Goal: Transaction & Acquisition: Purchase product/service

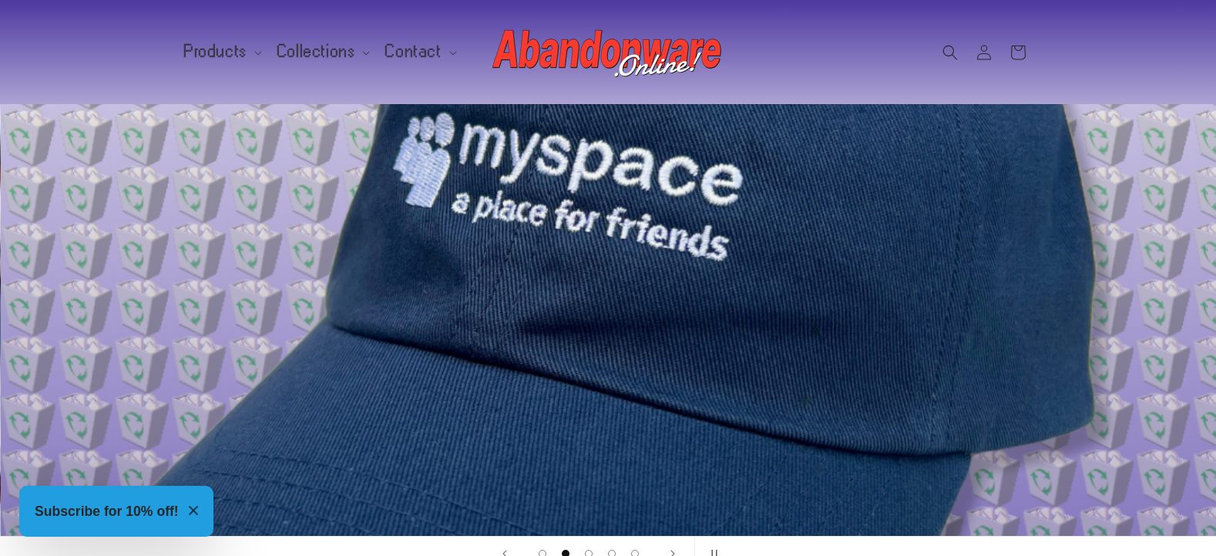
scroll to position [0, 1216]
click at [308, 81] on header "Products Products Hats Shirts Stickers Patches Mouse Pads Credit (gift card)" at bounding box center [608, 52] width 925 height 104
click at [324, 55] on span "Collections" at bounding box center [316, 52] width 79 height 14
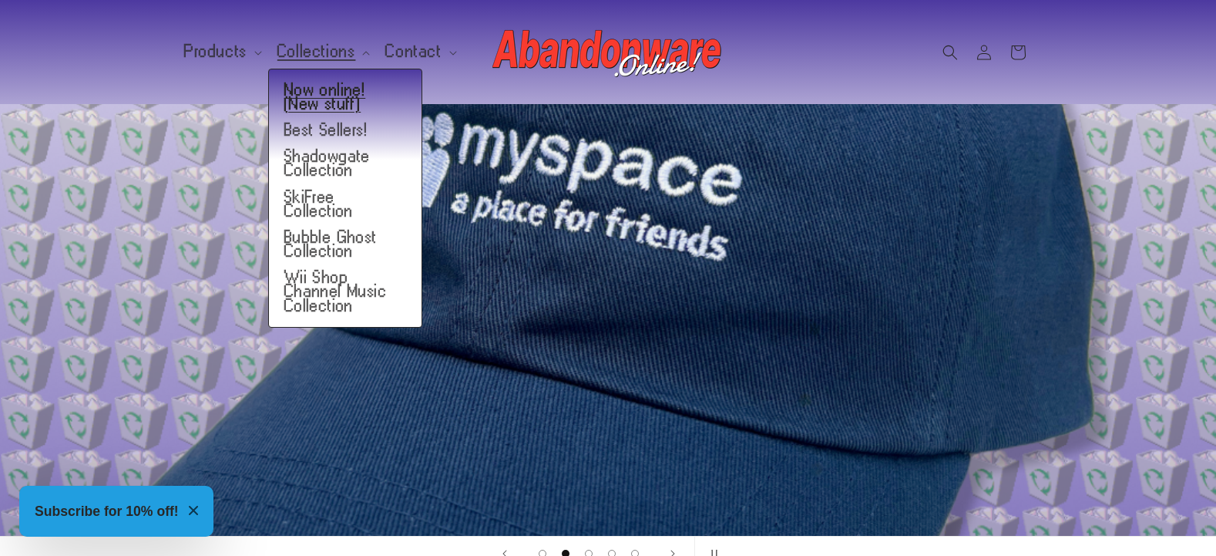
click at [375, 92] on link "Now online! (New stuff)" at bounding box center [345, 97] width 153 height 40
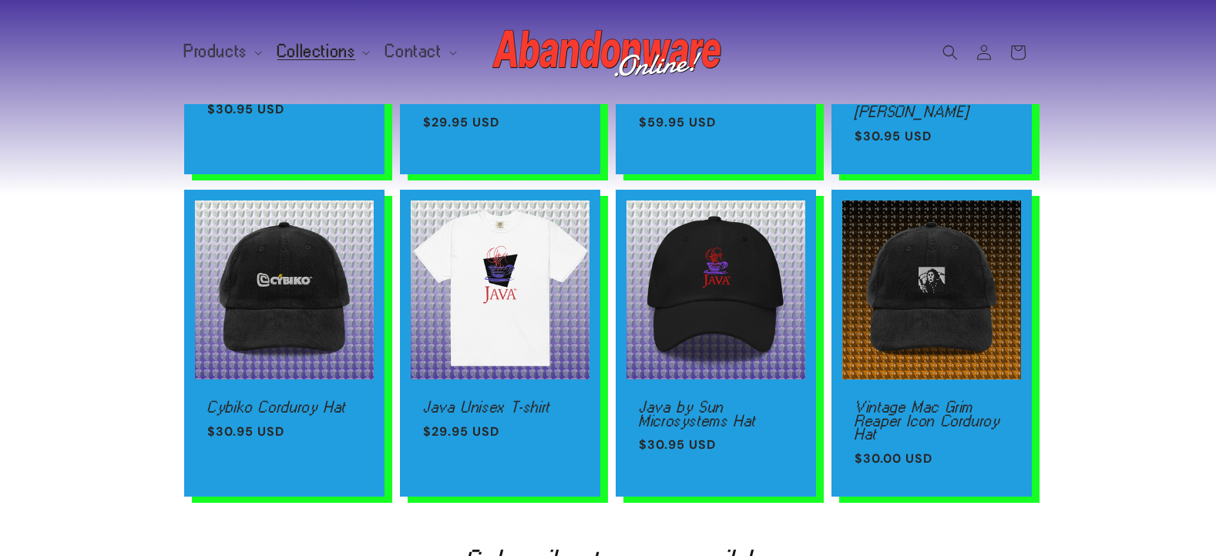
scroll to position [377, 0]
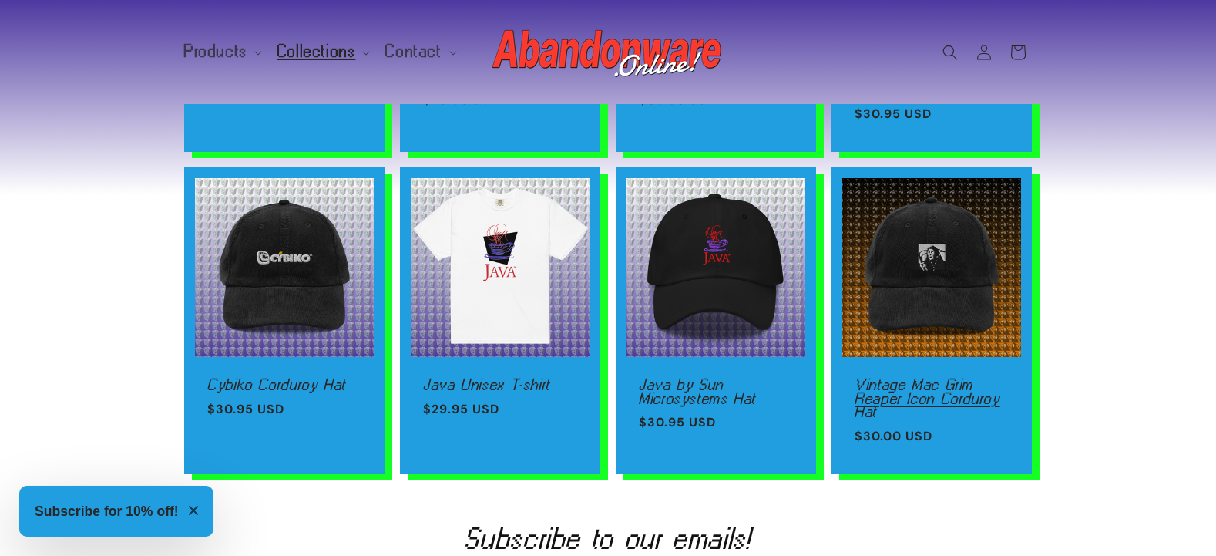
click at [915, 378] on link "Vintage Mac Grim Reaper Icon Corduroy Hat" at bounding box center [931, 398] width 154 height 41
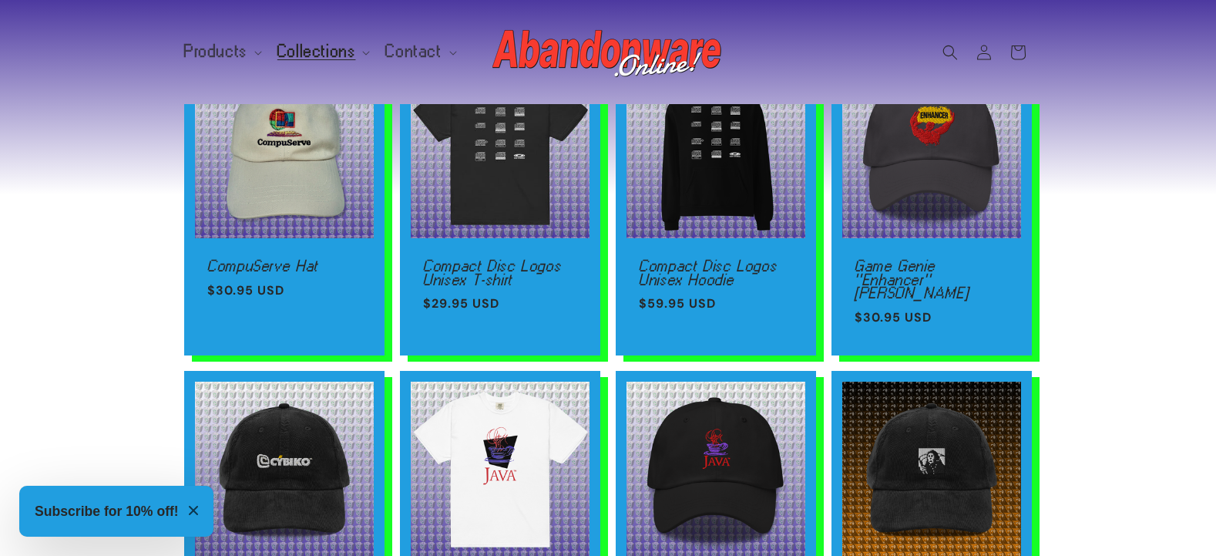
scroll to position [0, 0]
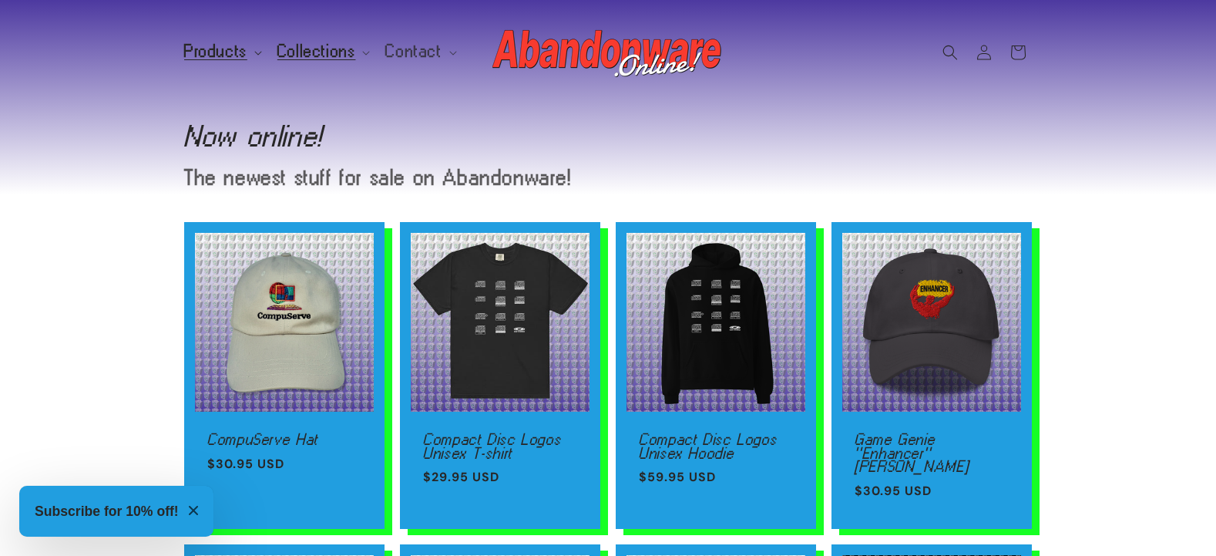
click at [250, 45] on summary "Products" at bounding box center [221, 51] width 93 height 32
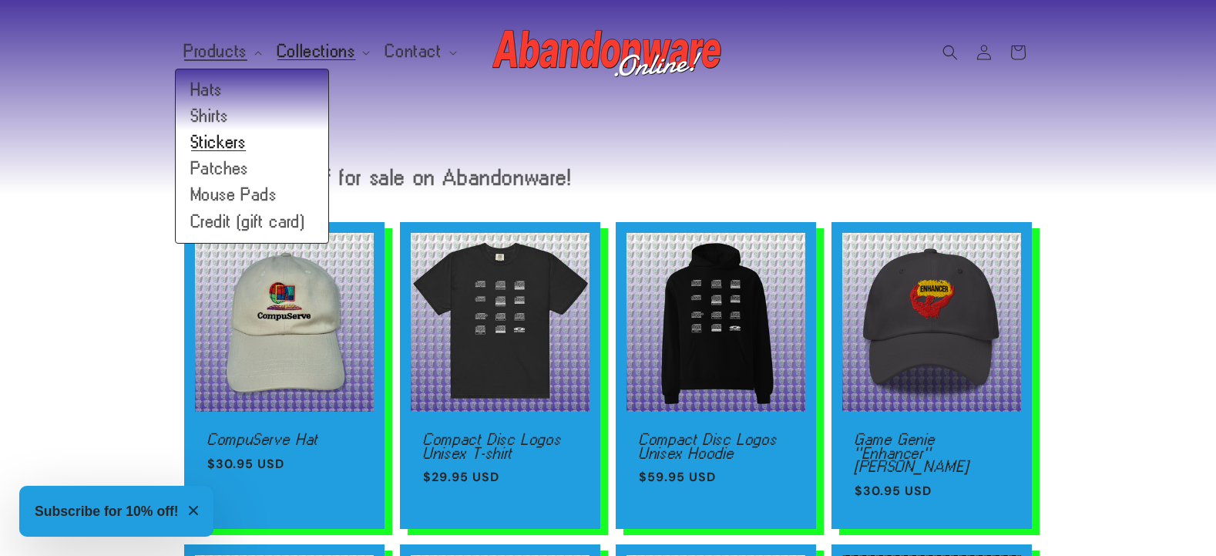
click at [213, 147] on link "Stickers" at bounding box center [252, 142] width 153 height 26
click at [206, 91] on link "Hats" at bounding box center [252, 90] width 153 height 26
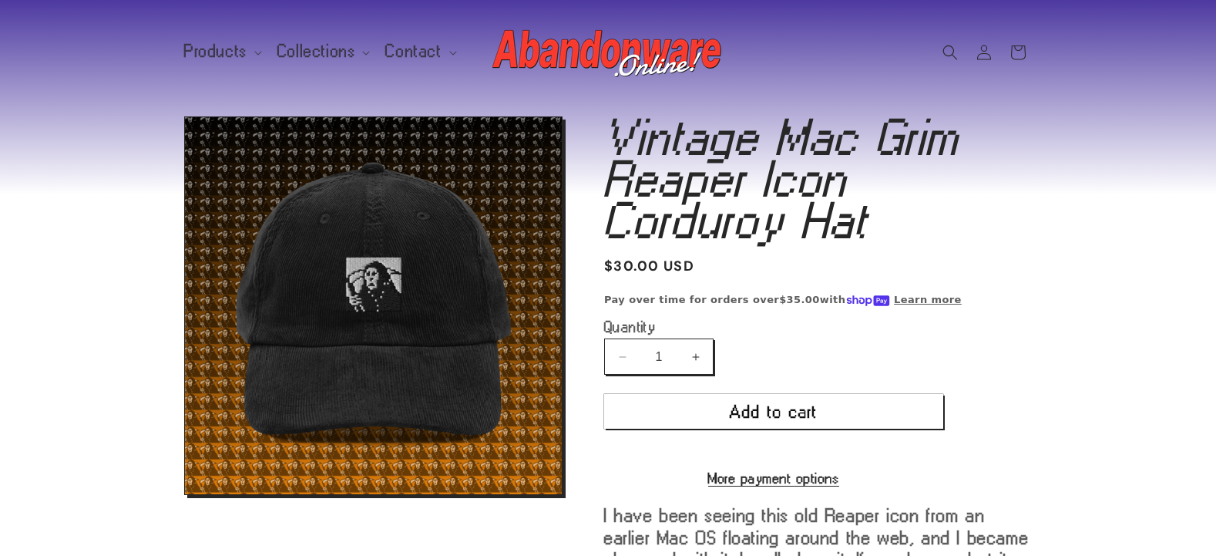
click at [1102, 278] on section "Skip to product information Open media 1 in modal 1 / of 1 Vintage Mac Grim Rea…" at bounding box center [608, 458] width 1216 height 709
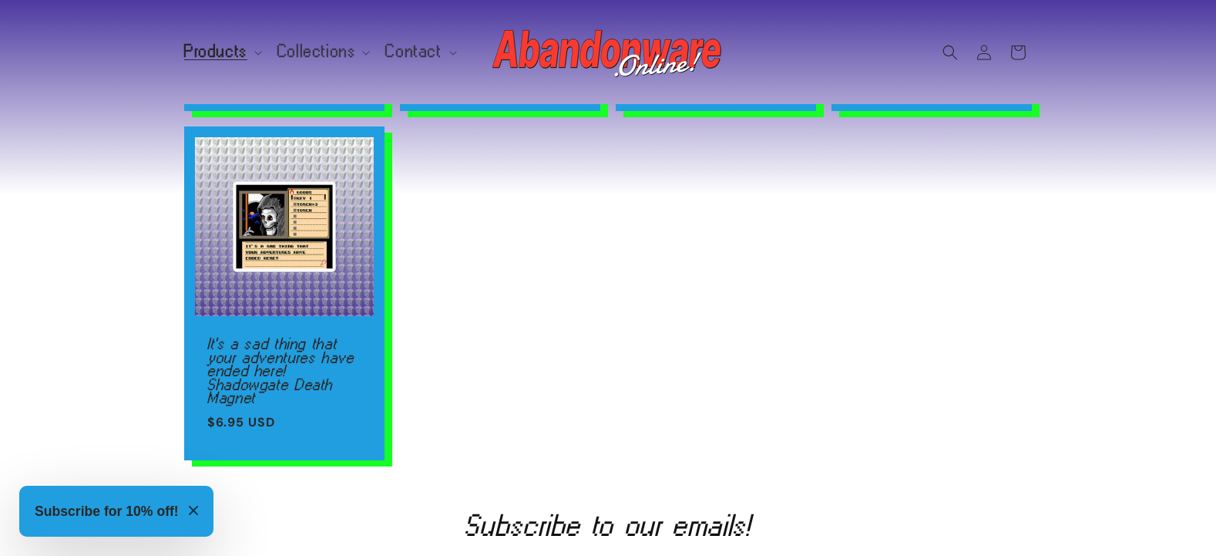
scroll to position [418, 0]
click at [1150, 163] on div "Microsoft Entertainment Pack Icons (& more) Stickers Microsoft Entertainment Pa…" at bounding box center [608, 131] width 1216 height 655
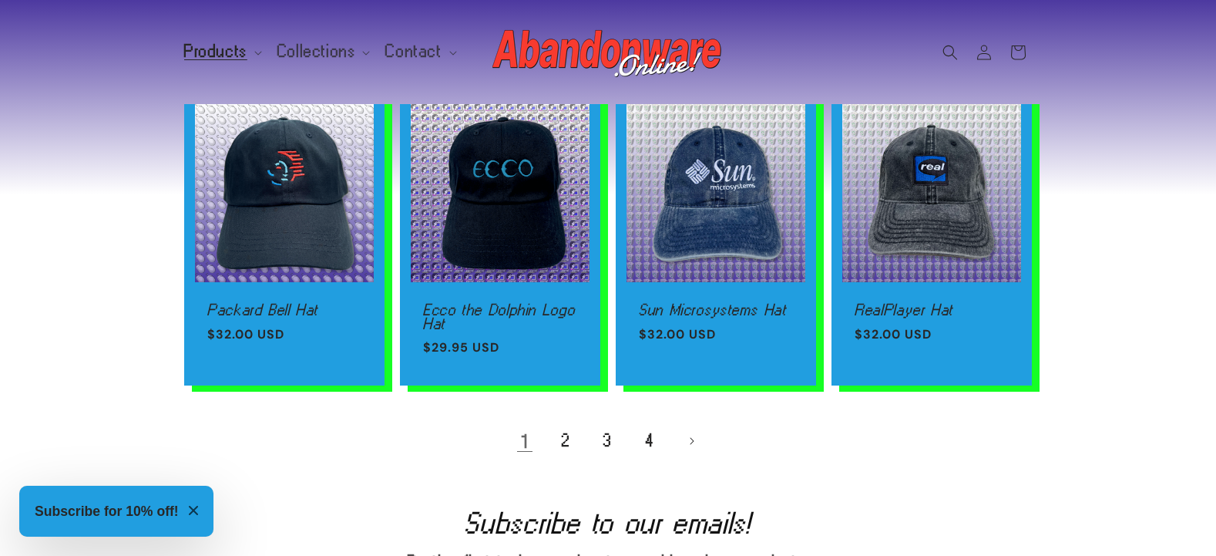
scroll to position [999, 0]
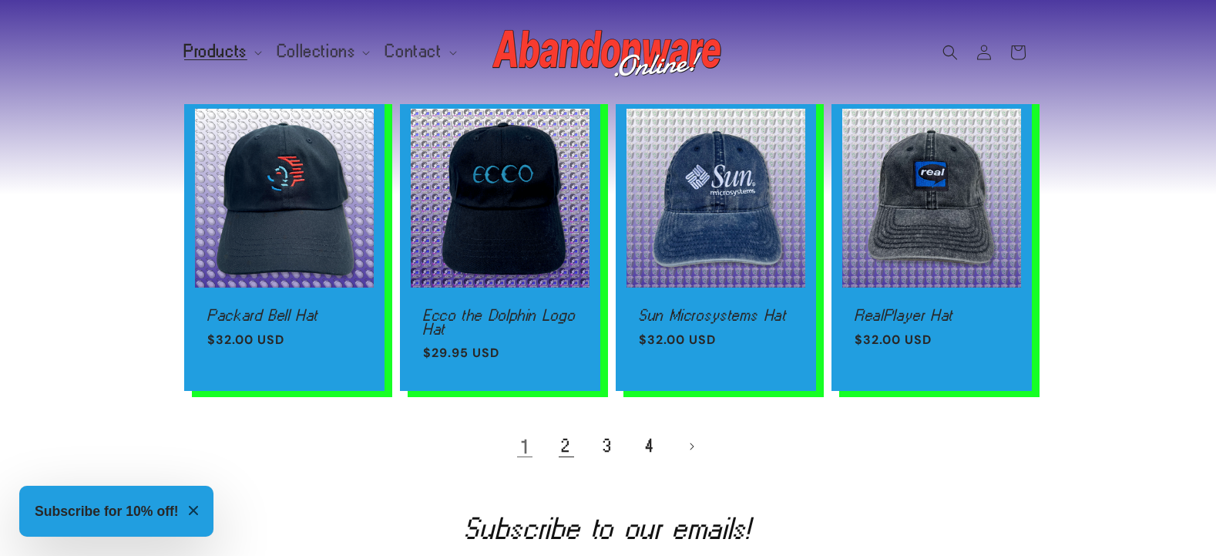
click at [566, 445] on link "2" at bounding box center [566, 446] width 34 height 34
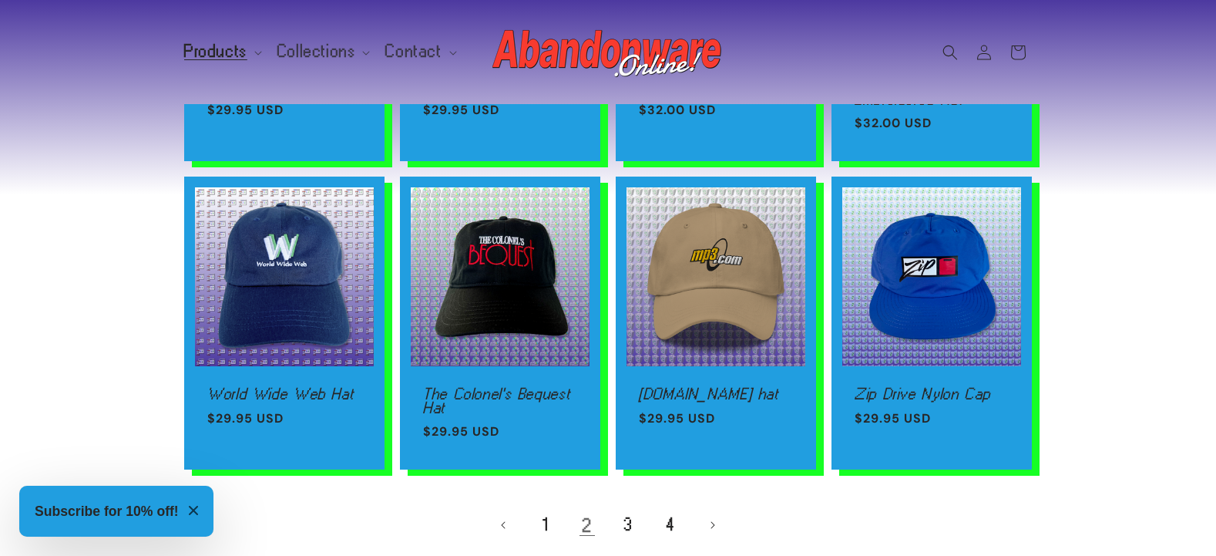
scroll to position [960, 0]
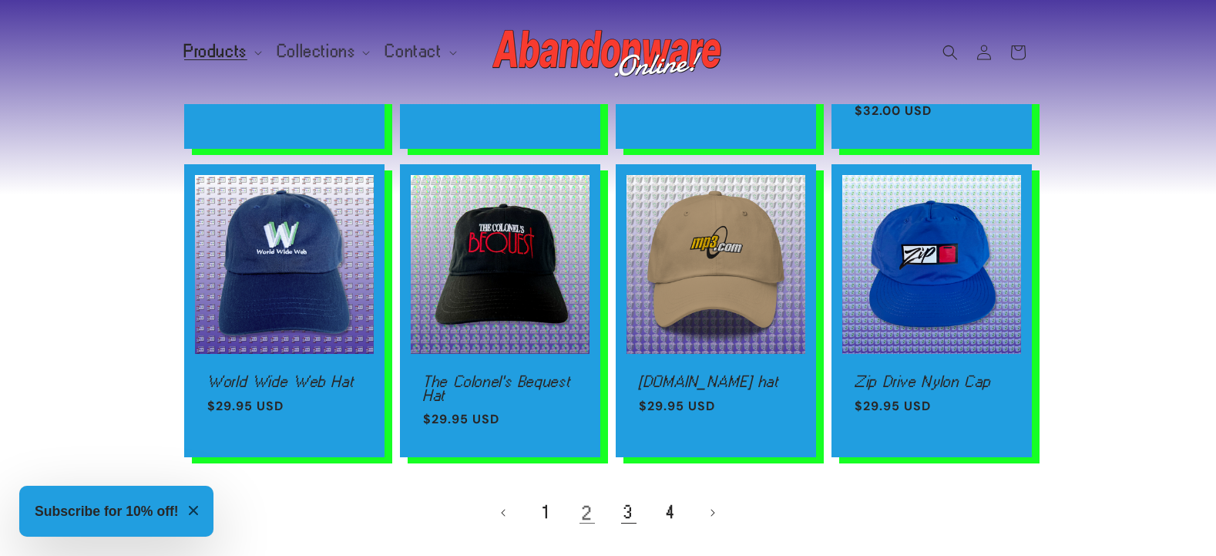
click at [629, 515] on link "3" at bounding box center [629, 512] width 34 height 34
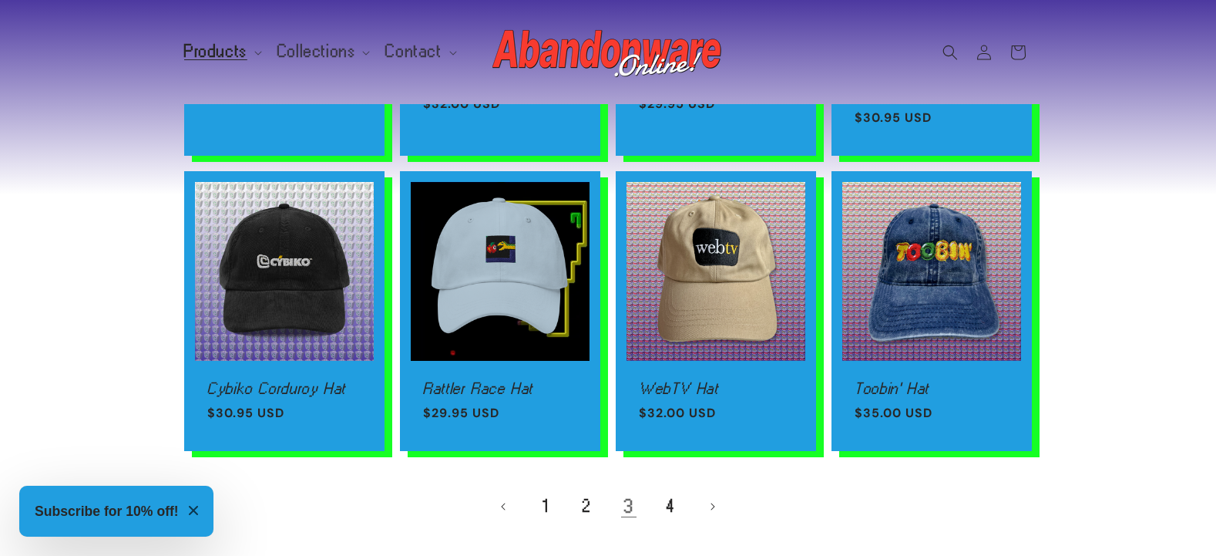
scroll to position [956, 0]
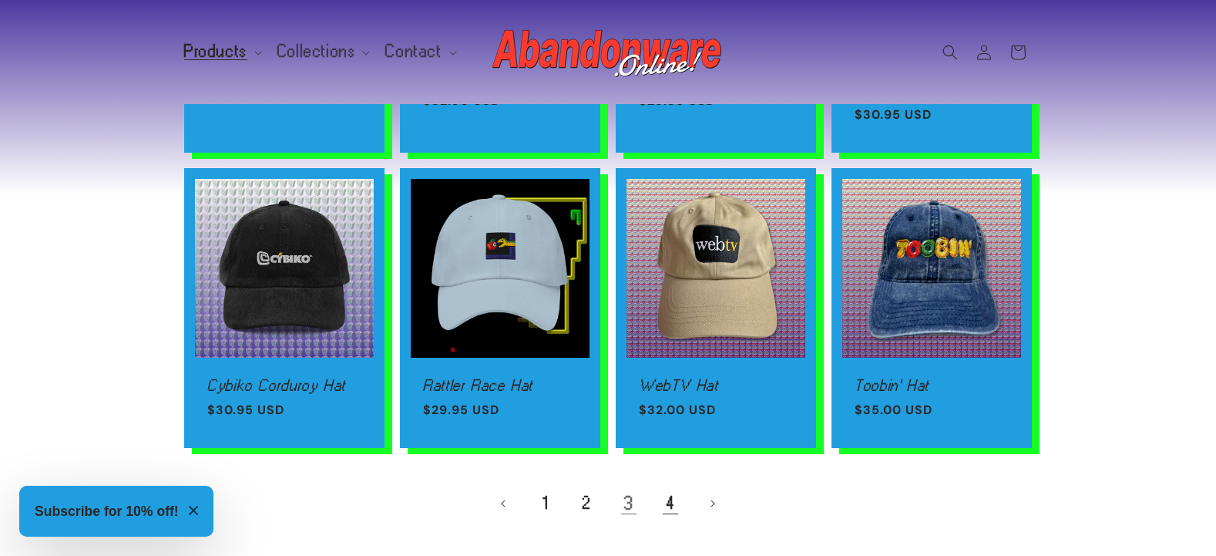
click at [673, 488] on link "4" at bounding box center [670, 503] width 34 height 34
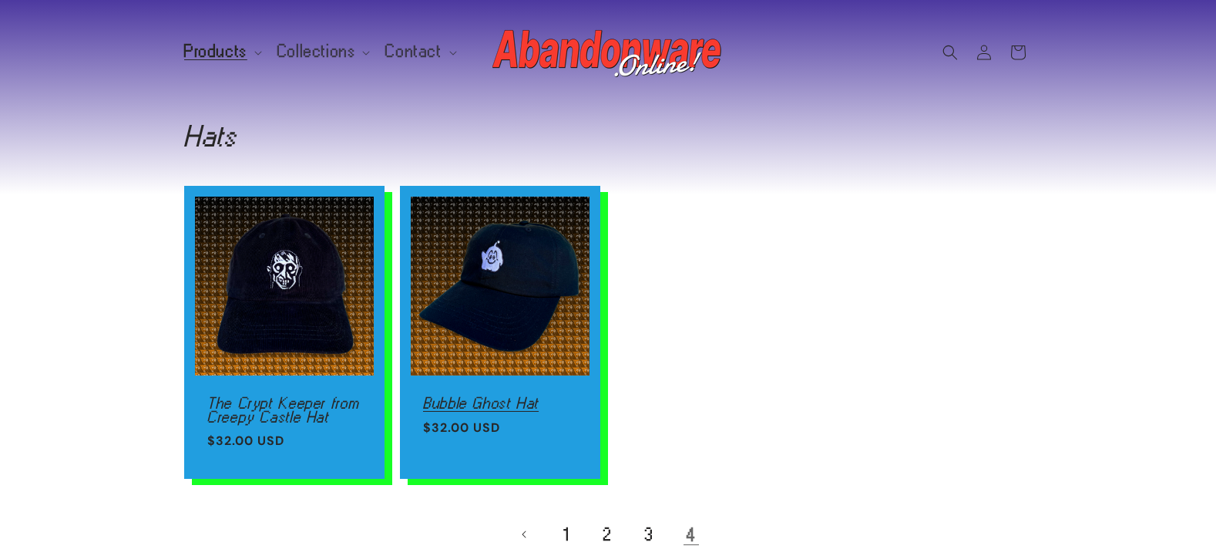
click at [525, 396] on link "Bubble Ghost Hat" at bounding box center [500, 403] width 154 height 14
